Goal: Task Accomplishment & Management: Complete application form

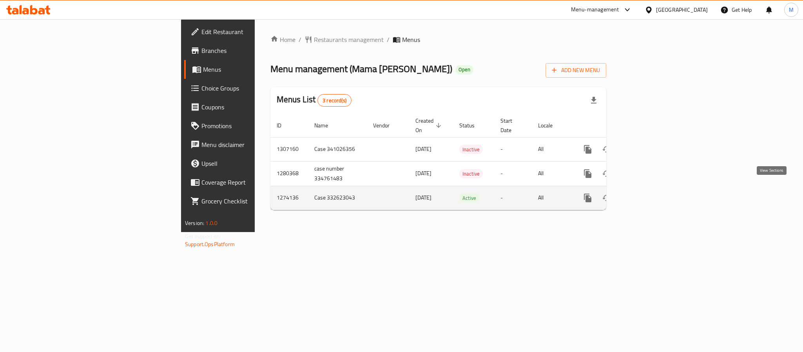
click at [649, 193] on icon "enhanced table" at bounding box center [644, 197] width 9 height 9
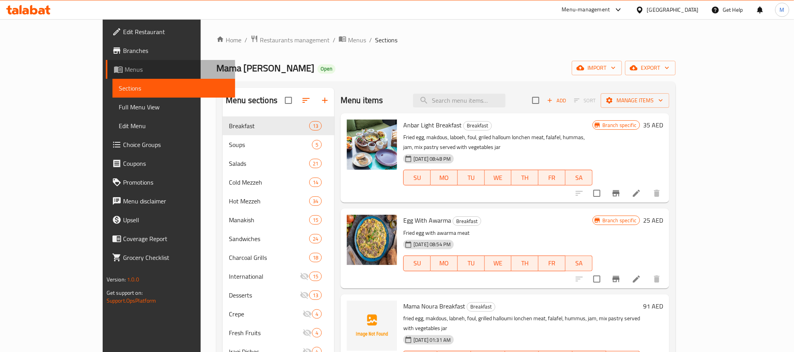
click at [125, 71] on span "Menus" at bounding box center [177, 69] width 104 height 9
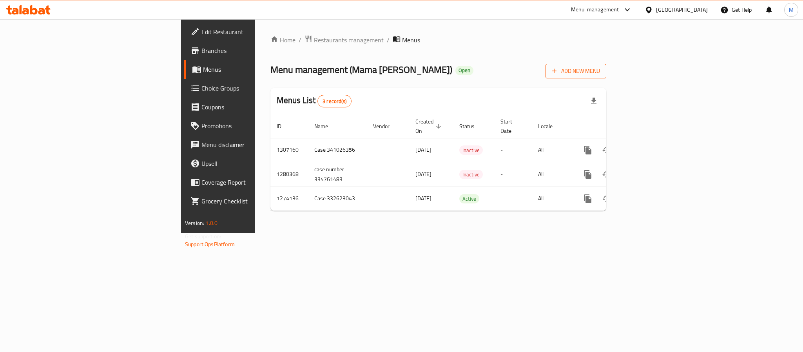
click at [600, 74] on span "Add New Menu" at bounding box center [576, 71] width 48 height 10
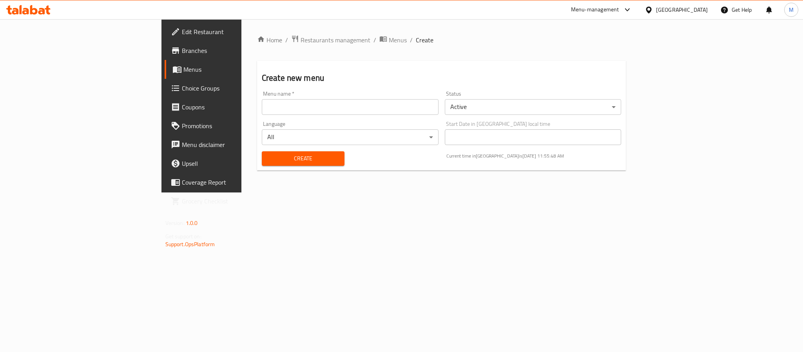
click at [526, 104] on body "​ Menu-management [GEOGRAPHIC_DATA] Get Help M Edit Restaurant Branches Menus C…" at bounding box center [401, 185] width 803 height 333
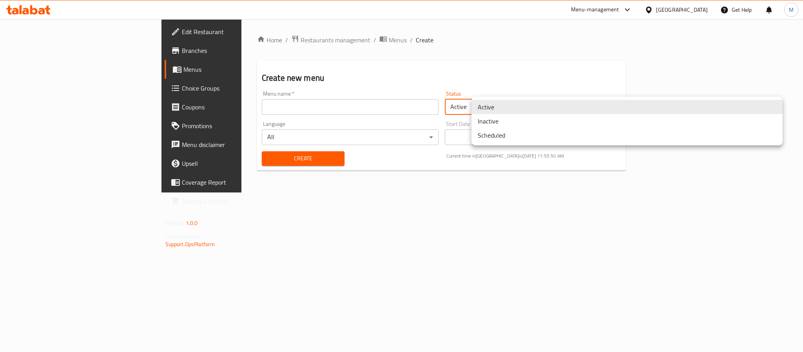
click at [511, 134] on li "Scheduled" at bounding box center [627, 135] width 311 height 14
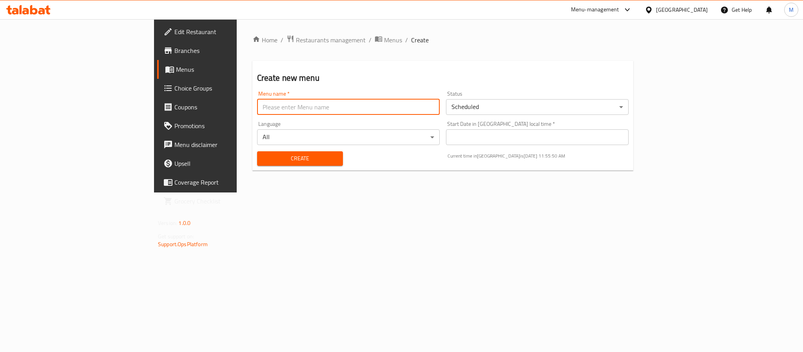
click at [385, 110] on input "text" at bounding box center [348, 107] width 183 height 16
click at [257, 105] on input "New Menu Case ID 337108671" at bounding box center [348, 107] width 183 height 16
paste input "41774006"
type input "New Menu Case ID 341774006"
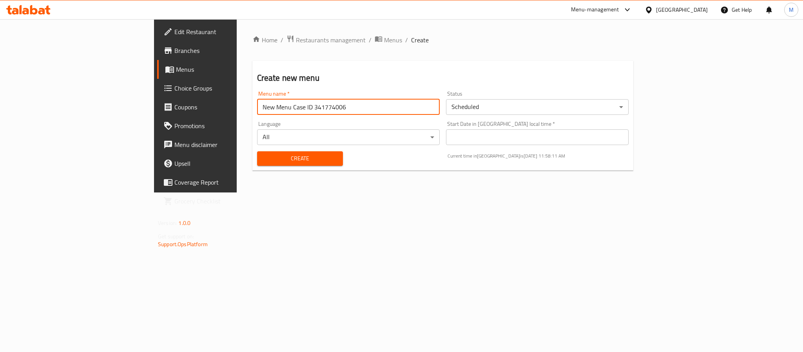
click at [257, 164] on button "Create" at bounding box center [300, 158] width 86 height 15
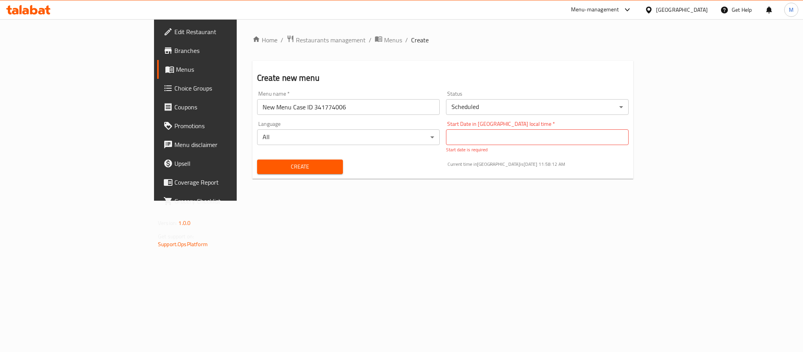
click at [547, 144] on input "Start Date in [GEOGRAPHIC_DATA] local time   *" at bounding box center [537, 137] width 183 height 16
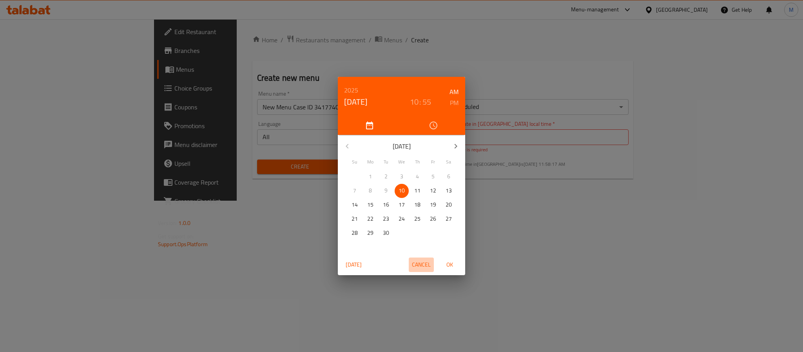
click at [425, 260] on span "Cancel" at bounding box center [421, 265] width 19 height 10
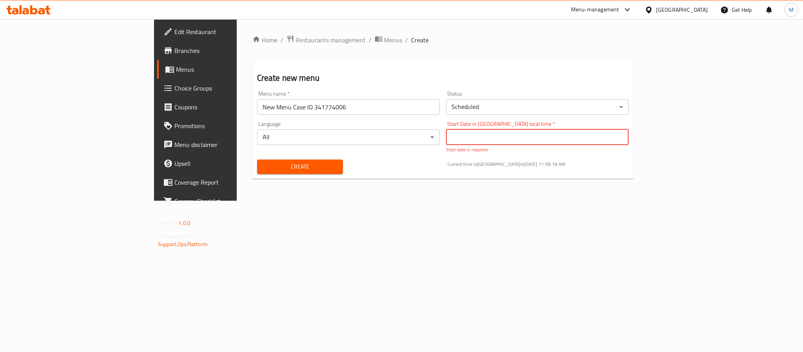
click at [504, 110] on body "​ Menu-management [GEOGRAPHIC_DATA] Get Help M Edit Restaurant Branches Menus C…" at bounding box center [401, 185] width 803 height 333
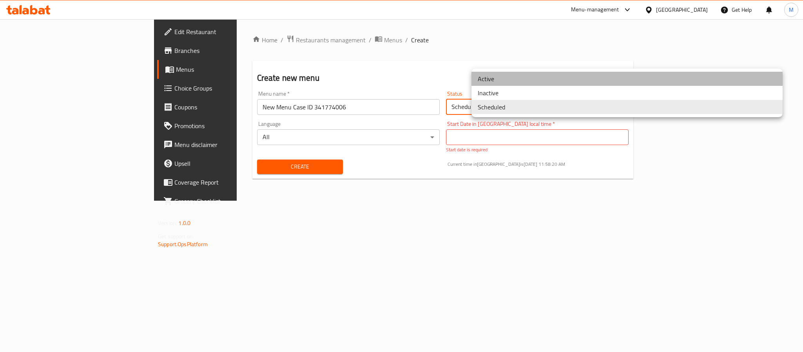
click at [500, 84] on li "Active" at bounding box center [627, 79] width 311 height 14
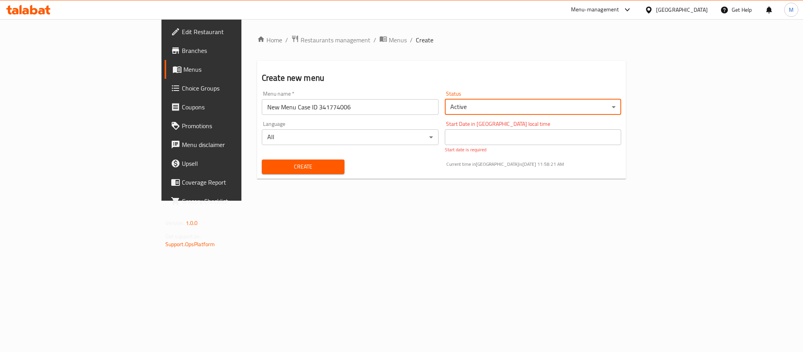
click at [471, 142] on div "Start Date in [GEOGRAPHIC_DATA] local time Start Date in [GEOGRAPHIC_DATA] loca…" at bounding box center [533, 137] width 183 height 38
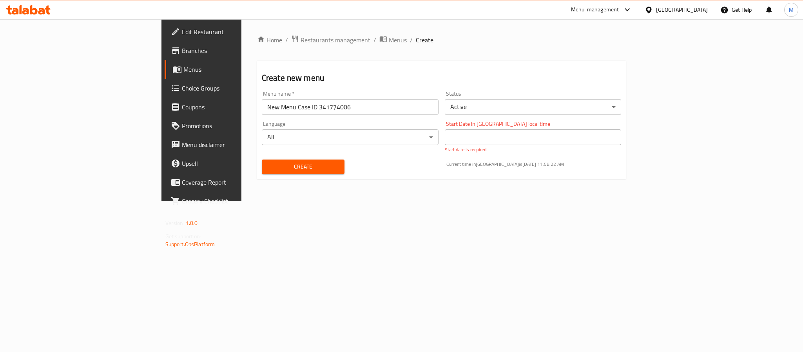
click at [434, 201] on div "Home / Restaurants management / Menus / Create Create new menu Menu name   * Ne…" at bounding box center [442, 110] width 401 height 182
click at [494, 110] on body "​ Menu-management [GEOGRAPHIC_DATA] Get Help M Edit Restaurant Branches Menus C…" at bounding box center [401, 185] width 803 height 333
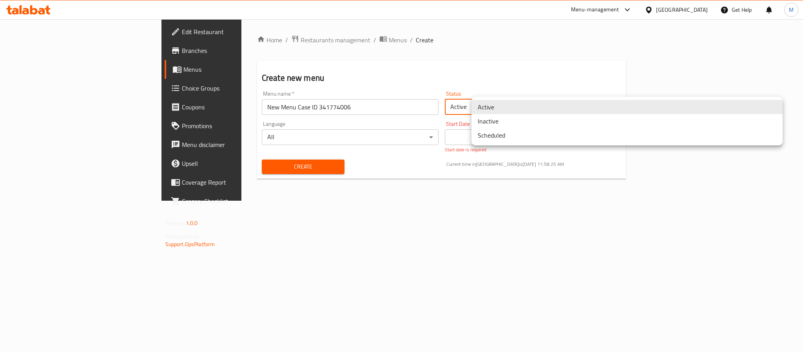
click at [511, 122] on li "Inactive" at bounding box center [627, 121] width 311 height 14
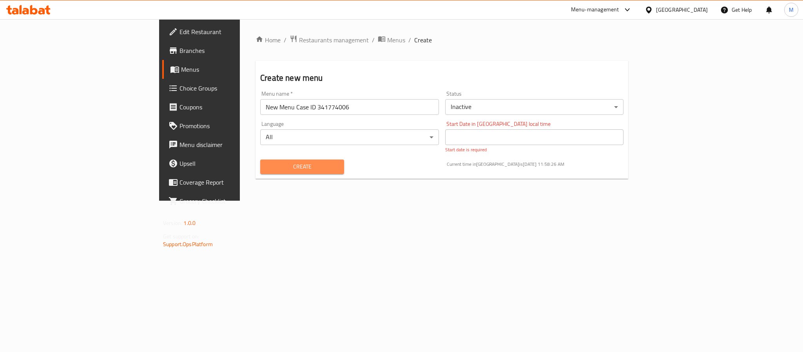
click at [267, 165] on span "Create" at bounding box center [302, 167] width 71 height 10
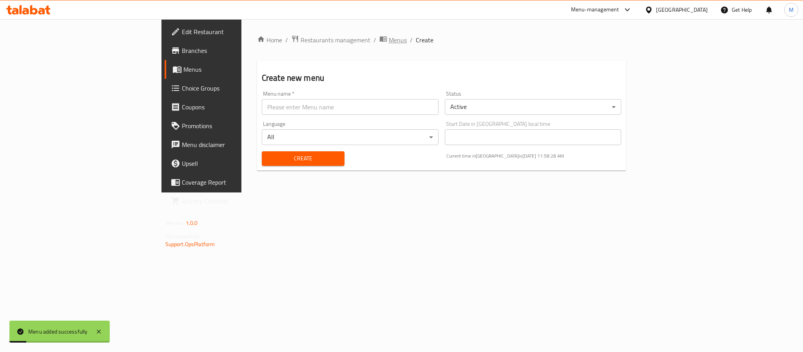
click at [389, 39] on span "Menus" at bounding box center [398, 39] width 18 height 9
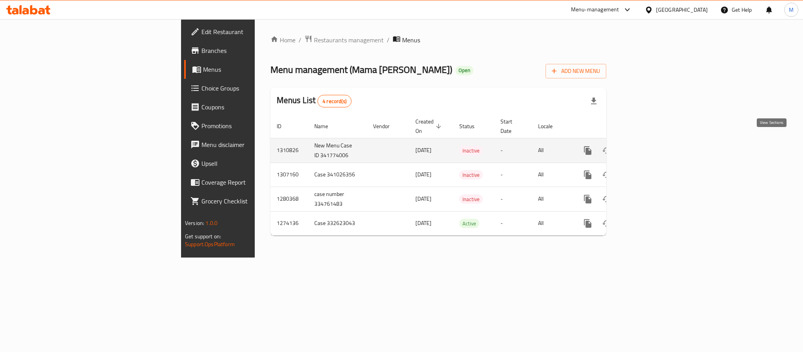
click at [648, 147] on icon "enhanced table" at bounding box center [644, 150] width 7 height 7
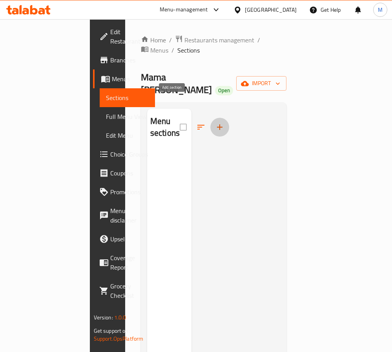
click at [215, 122] on icon "button" at bounding box center [219, 126] width 9 height 9
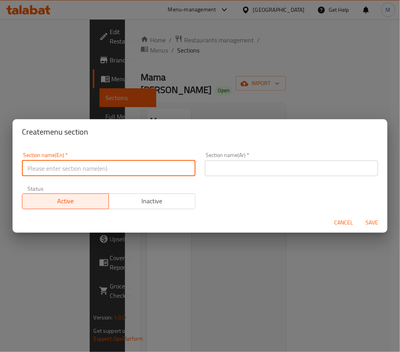
click at [116, 169] on input "text" at bounding box center [109, 168] width 174 height 16
paste input "BREAKFAST"
type input "Breakfast"
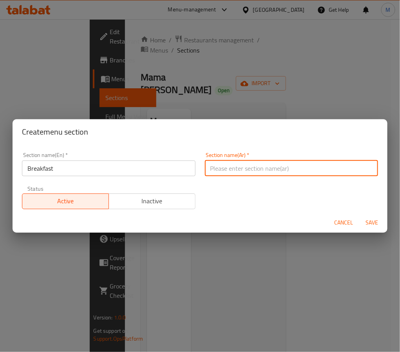
click at [233, 166] on input "text" at bounding box center [292, 168] width 174 height 16
type input "الإفطار"
click at [222, 198] on div "Section name(En)   * Breakfast Section name(En) * Section name(Ar)   * الإفطار …" at bounding box center [200, 180] width 366 height 66
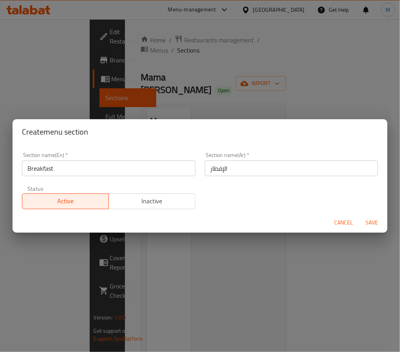
click at [380, 224] on span "Save" at bounding box center [372, 223] width 19 height 10
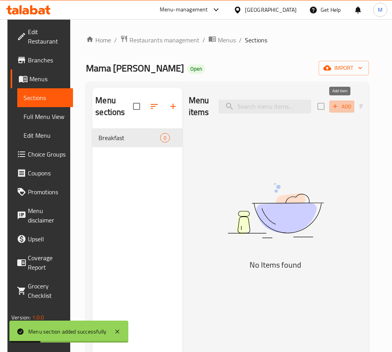
click at [345, 105] on span "Add" at bounding box center [341, 106] width 21 height 9
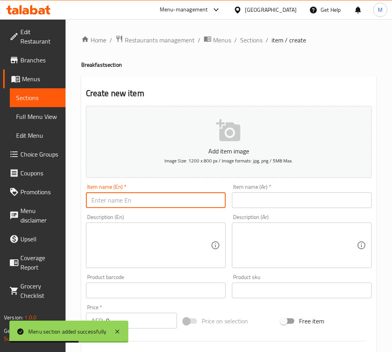
click at [154, 202] on input "text" at bounding box center [156, 200] width 140 height 16
paste input "Mama Noura BREAKFAST"
type input "Mama Noura Breakfast"
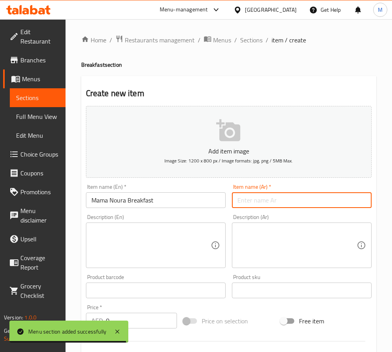
click at [249, 201] on input "text" at bounding box center [302, 200] width 140 height 16
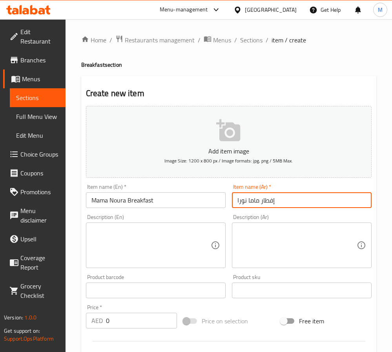
type input "إفطار ماما نورا"
click at [130, 319] on input "0" at bounding box center [141, 320] width 71 height 16
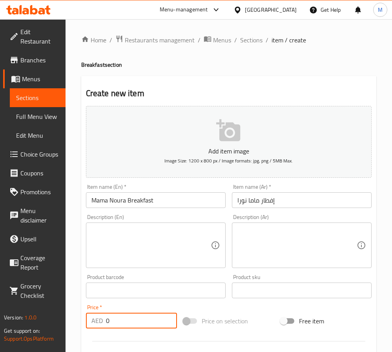
paste input "81"
type input "81"
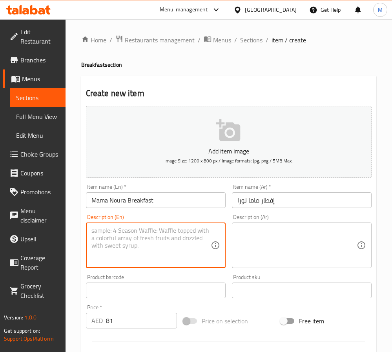
click at [118, 237] on textarea at bounding box center [150, 245] width 119 height 37
paste textarea "fried egg, makdous, labneh, foul, grilled halloumi lonchen meat, falafel, hummu…"
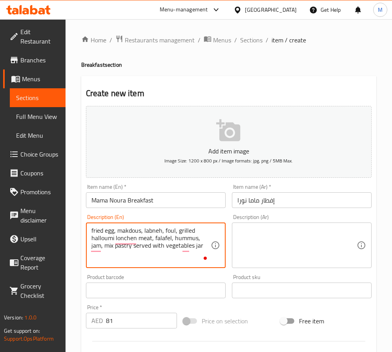
type textarea "fried egg, makdous, labneh, foul, grilled halloumi lonchen meat, falafel, hummu…"
click at [274, 244] on textarea at bounding box center [296, 245] width 119 height 37
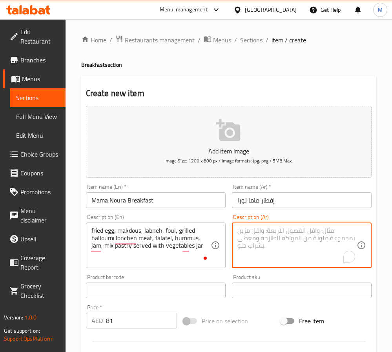
paste textarea "بيض مقلي، [PERSON_NAME]، لبنة، فول، لحم حلوم مشوي، فلافل، [GEOGRAPHIC_DATA]، مر…"
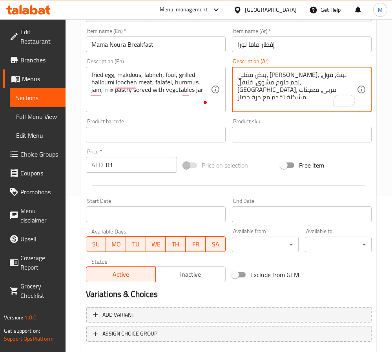
scroll to position [176, 0]
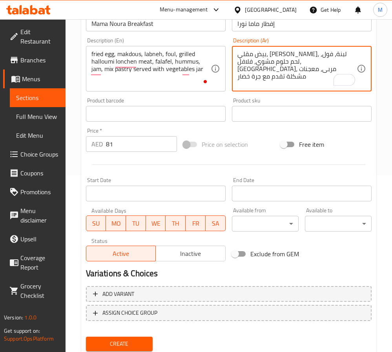
type textarea "بيض مقلي، [PERSON_NAME]، لبنة، فول، لحم حلوم مشوي، فلافل، [GEOGRAPHIC_DATA]، مر…"
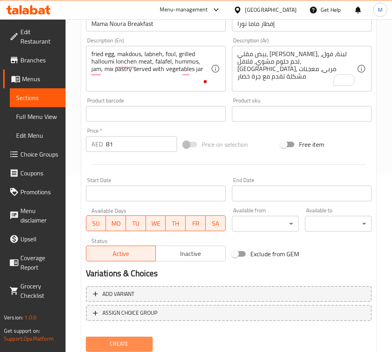
click at [144, 339] on span "Create" at bounding box center [119, 344] width 54 height 10
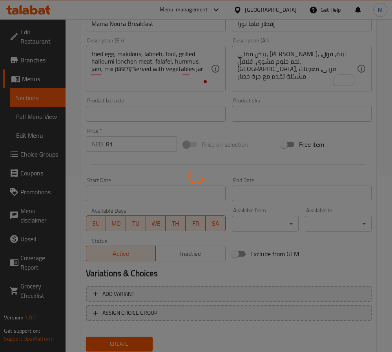
type input "0"
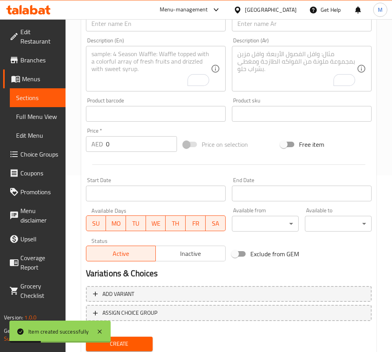
click at [133, 81] on textarea "To enrich screen reader interactions, please activate Accessibility in Grammarl…" at bounding box center [150, 68] width 119 height 37
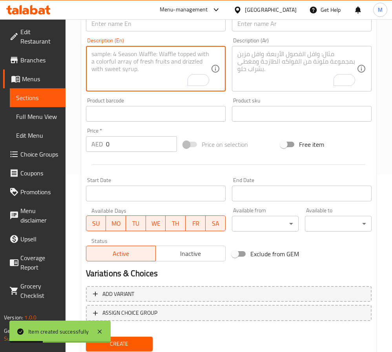
paste textarea "A flavorful dish of poached eggs in a rich, spiced tomato sauce with peppers, o…"
type textarea "A flavorful dish of poached eggs in a rich, spiced tomato sauce with peppers, o…"
click at [274, 62] on textarea "To enrich screen reader interactions, please activate Accessibility in Grammarl…" at bounding box center [296, 68] width 119 height 37
paste textarea "طبق لذيذ من البيض المسلوق في صلصة طماطم غنية ومتبلة مع الفلفل والبصل والأعشاب."
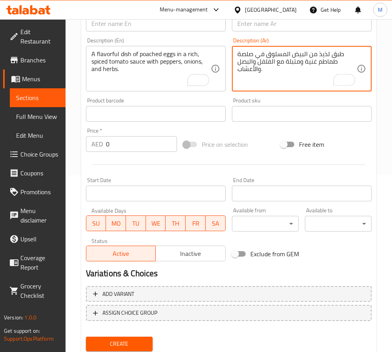
type textarea "طبق لذيذ من البيض المسلوق في صلصة طماطم غنية ومتبلة مع الفلفل والبصل والأعشاب."
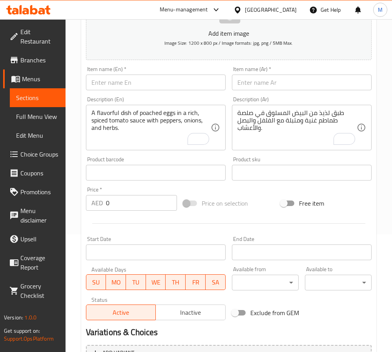
scroll to position [0, 0]
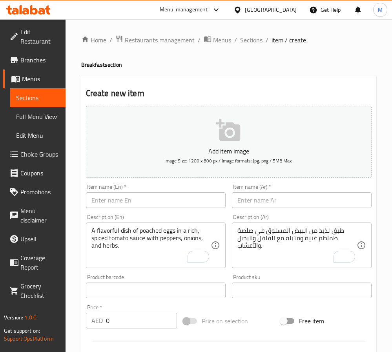
click at [120, 199] on input "text" at bounding box center [156, 200] width 140 height 16
paste input "SHAKSHUKA"
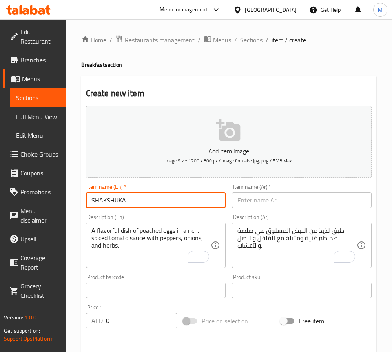
type input "Shakshuka"
click at [256, 198] on input "text" at bounding box center [302, 200] width 140 height 16
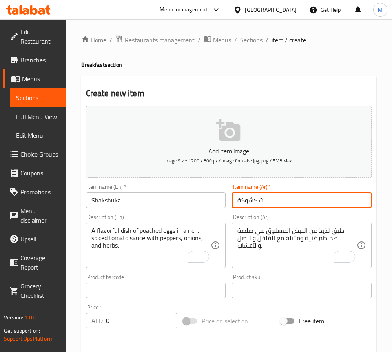
type input "شكشوكة"
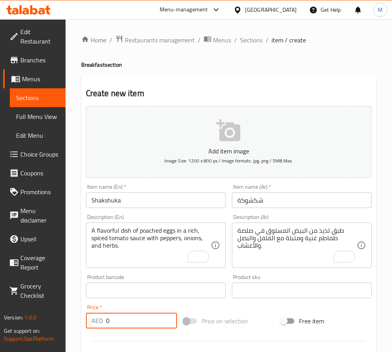
click at [140, 321] on input "0" at bounding box center [141, 320] width 71 height 16
paste input "35"
type input "35"
click at [75, 156] on div "Home / Restaurants management / Menus / Sections / item / create Breakfast sect…" at bounding box center [228, 286] width 326 height 535
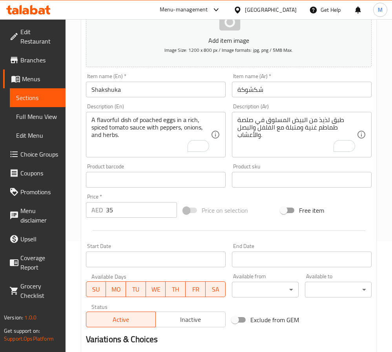
scroll to position [176, 0]
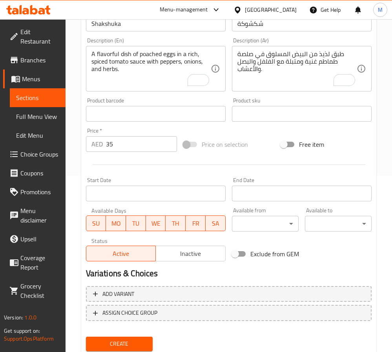
click at [129, 345] on span "Create" at bounding box center [119, 344] width 54 height 10
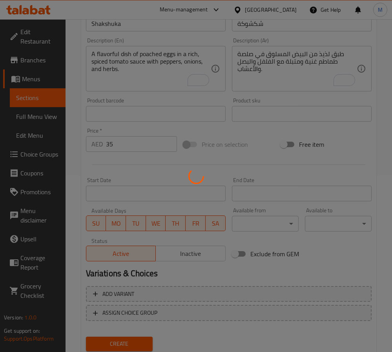
type input "0"
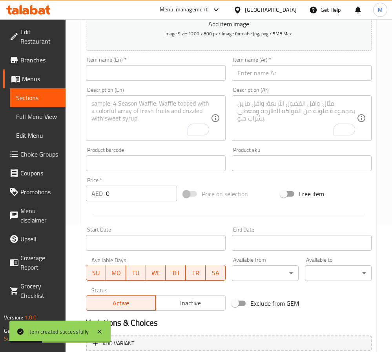
scroll to position [118, 0]
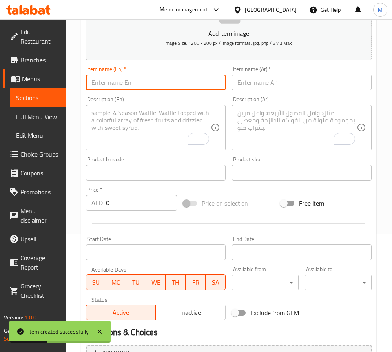
click at [122, 82] on input "text" at bounding box center [156, 82] width 140 height 16
paste input "EGG WITH AWARMA"
type input "Egg with Awarma"
click at [247, 87] on input "text" at bounding box center [302, 82] width 140 height 16
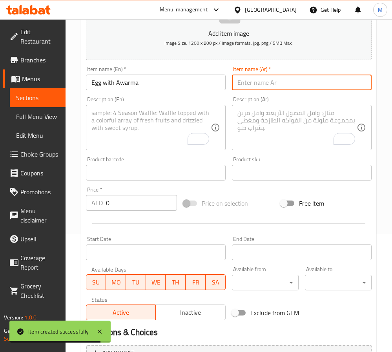
paste input "بيضة مع أورما"
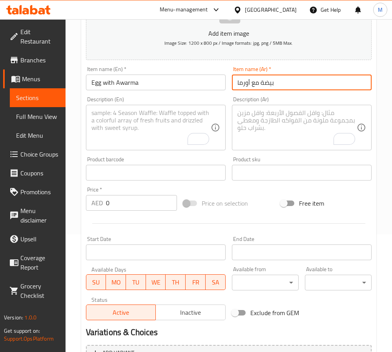
click at [260, 85] on input "بيضة مع أورما" at bounding box center [302, 82] width 140 height 16
type input "بيض مع [PERSON_NAME]"
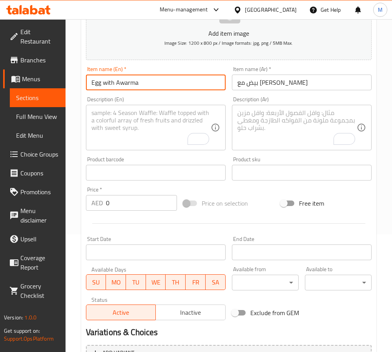
click at [154, 76] on input "Egg with Awarma" at bounding box center [156, 82] width 140 height 16
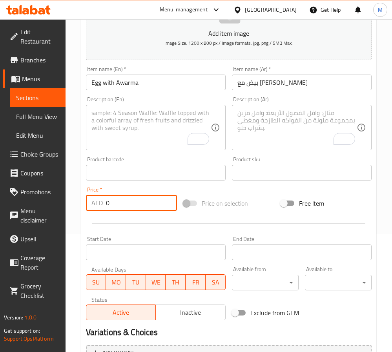
click at [116, 199] on input "0" at bounding box center [141, 203] width 71 height 16
type input "41"
click at [144, 129] on textarea "To enrich screen reader interactions, please activate Accessibility in Grammarl…" at bounding box center [150, 127] width 119 height 37
paste textarea "fried egg with awarma meat"
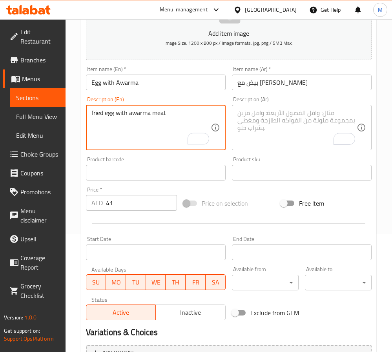
type textarea "fried egg with awarma meat"
click at [281, 133] on textarea "To enrich screen reader interactions, please activate Accessibility in Grammarl…" at bounding box center [296, 127] width 119 height 37
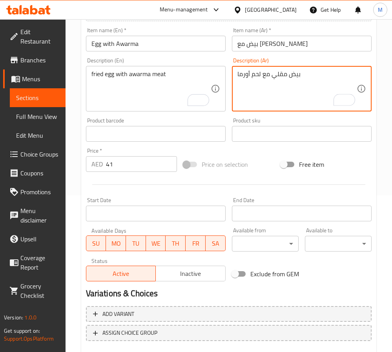
scroll to position [176, 0]
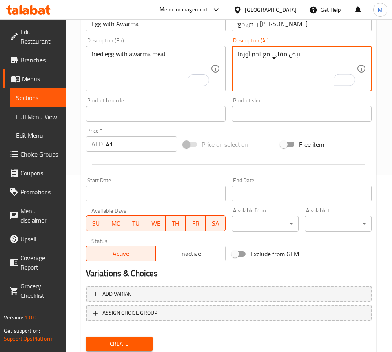
type textarea "بيض مقلي مع لحم أورما"
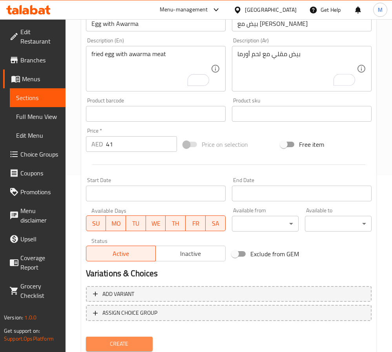
click at [140, 339] on span "Create" at bounding box center [119, 344] width 54 height 10
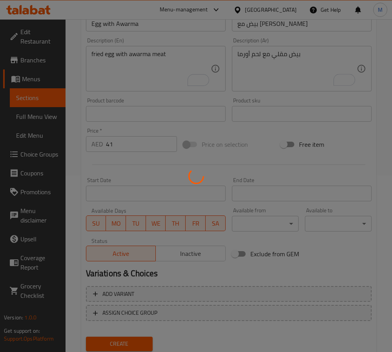
type input "0"
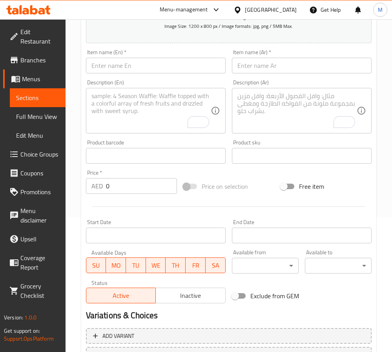
scroll to position [118, 0]
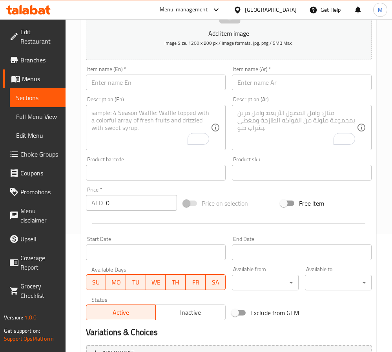
click at [121, 89] on input "text" at bounding box center [156, 82] width 140 height 16
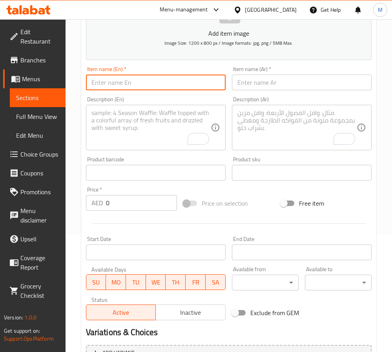
paste input "FOUL MUDAMAS"
type input "Foul Mudamas"
click at [279, 87] on input "text" at bounding box center [302, 82] width 140 height 16
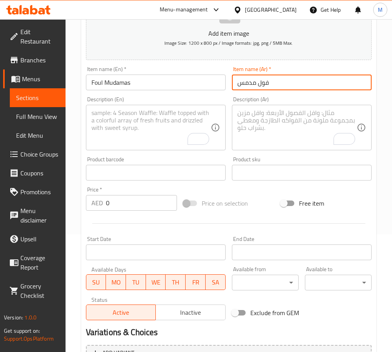
type input "فول مدمس"
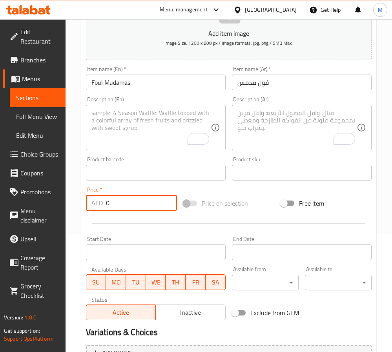
click at [108, 206] on input "0" at bounding box center [141, 203] width 71 height 16
paste input "28"
type input "28"
click at [132, 135] on textarea "To enrich screen reader interactions, please activate Accessibility in Grammarl…" at bounding box center [150, 127] width 119 height 37
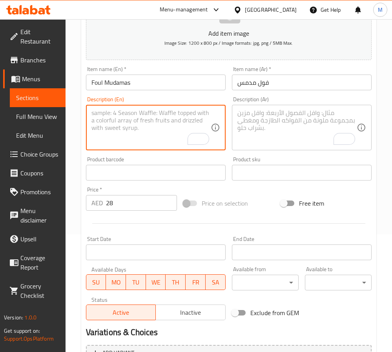
paste textarea "(Oil - tahina) foul in olive oil served with parsley and tomato"
drag, startPoint x: 125, startPoint y: 112, endPoint x: 80, endPoint y: 116, distance: 44.8
click at [80, 116] on div "Home / Restaurants management / Menus / Sections / item / create Breakfast sect…" at bounding box center [228, 169] width 326 height 535
type textarea "(Oil - tahina) foul in olive oil served with parsley and tomato"
click at [124, 82] on input "Foul Mudamas" at bounding box center [156, 82] width 140 height 16
